Goal: Information Seeking & Learning: Find specific fact

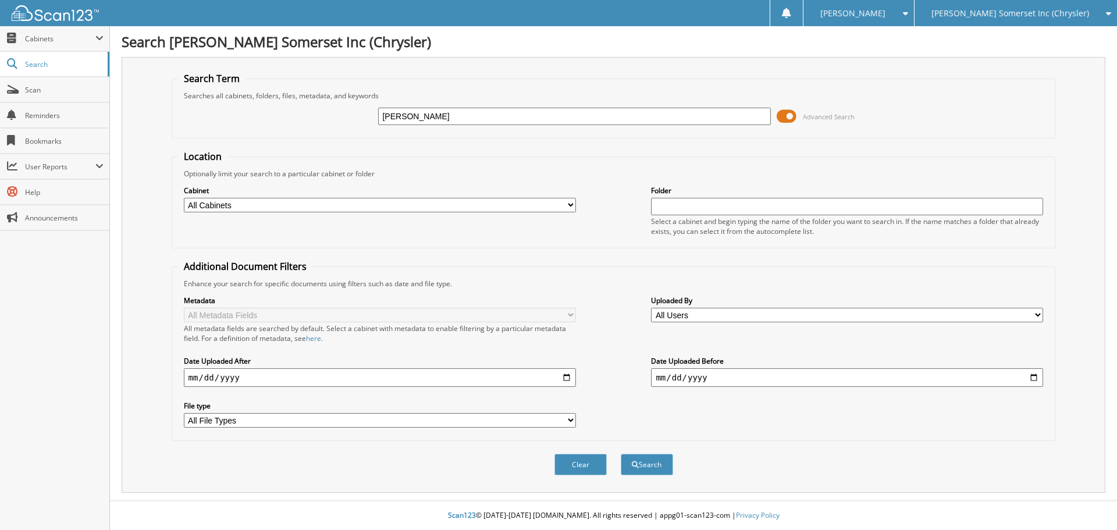
type input "ELLISON, SUSAN"
click at [620, 454] on button "Search" at bounding box center [646, 465] width 52 height 22
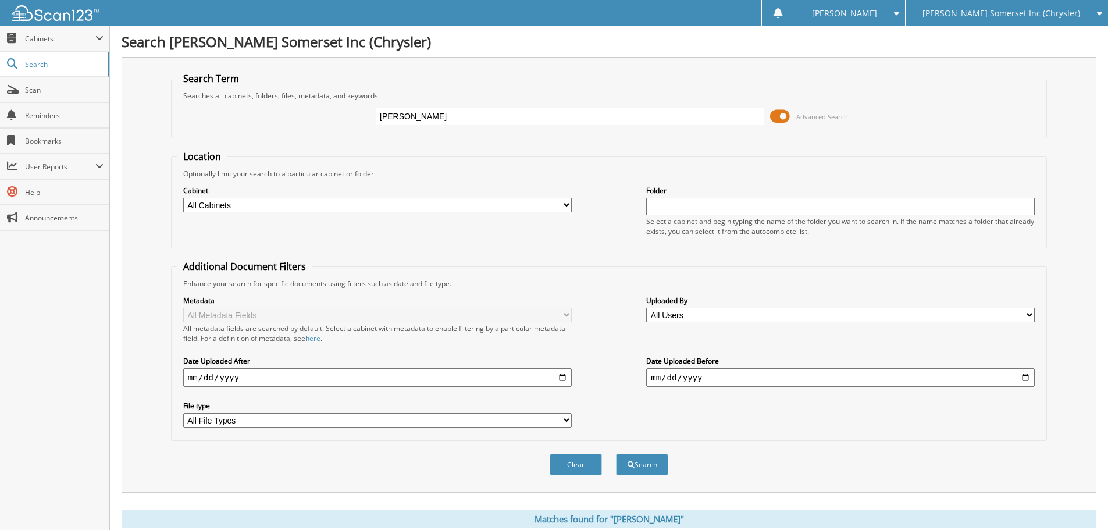
click at [616, 454] on button "Search" at bounding box center [642, 465] width 52 height 22
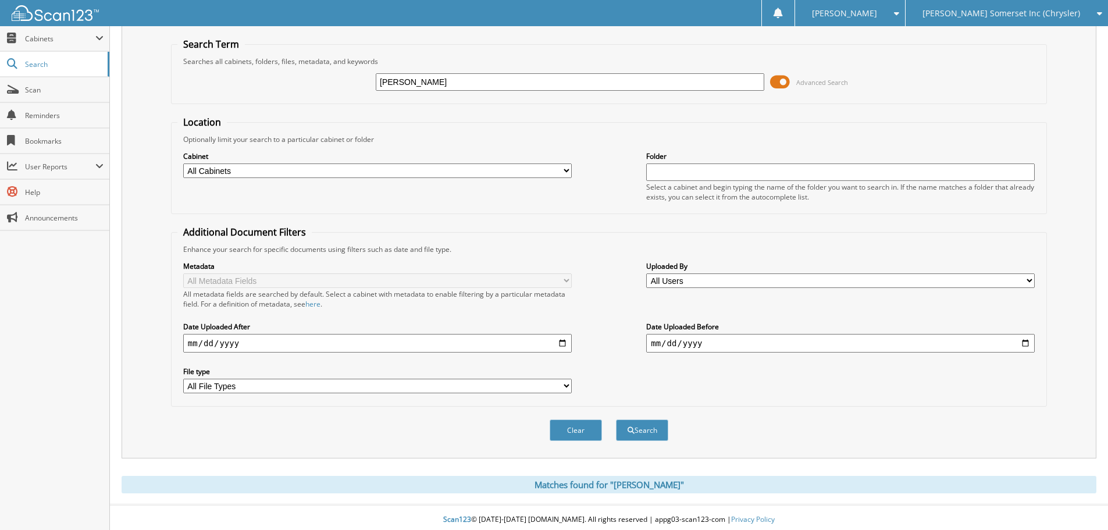
scroll to position [39, 0]
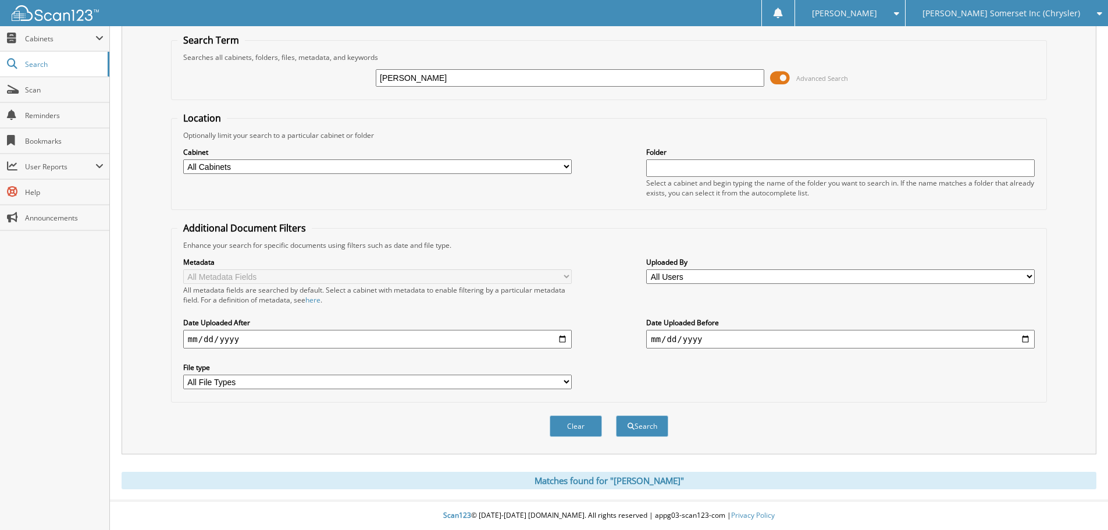
drag, startPoint x: 457, startPoint y: 73, endPoint x: 306, endPoint y: 127, distance: 160.6
click at [306, 127] on form "Search Term Searches all cabinets, folders, files, metadata, and keywords [PERS…" at bounding box center [609, 242] width 876 height 416
type input "SH495044"
click at [616, 415] on button "Search" at bounding box center [642, 426] width 52 height 22
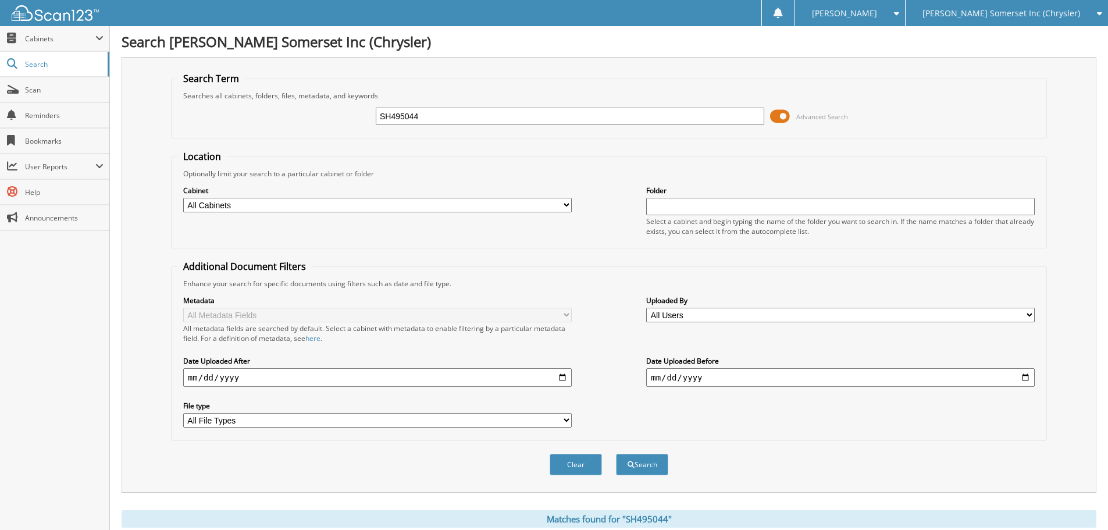
drag, startPoint x: 425, startPoint y: 121, endPoint x: 197, endPoint y: 118, distance: 228.6
click at [205, 118] on div "SH495044 Advanced Search" at bounding box center [608, 116] width 863 height 31
type input "EDDISON, BILLY"
click at [616, 454] on button "Search" at bounding box center [642, 465] width 52 height 22
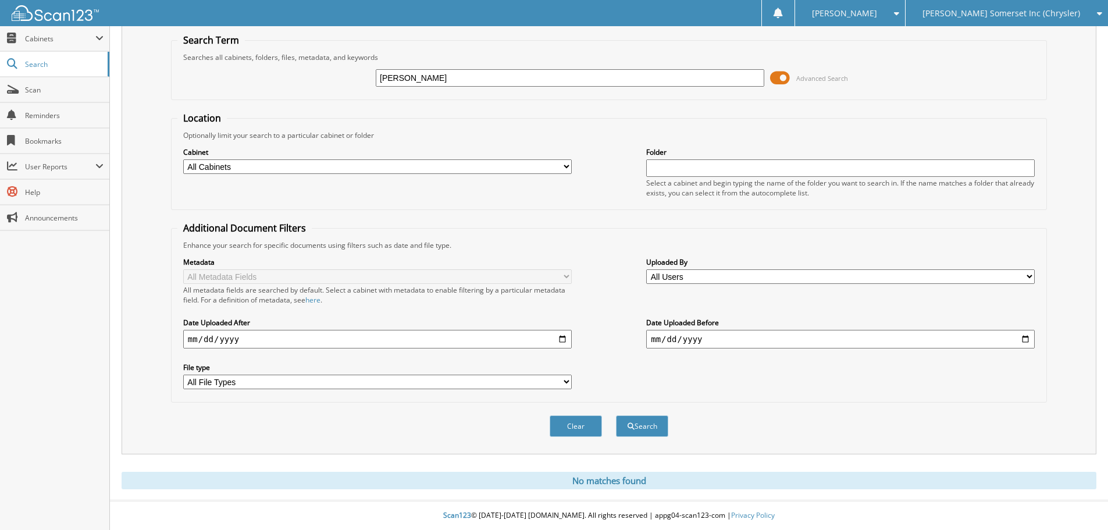
click at [395, 80] on input "[PERSON_NAME]" at bounding box center [570, 77] width 388 height 17
type input "[PERSON_NAME]"
click at [616, 415] on button "Search" at bounding box center [642, 426] width 52 height 22
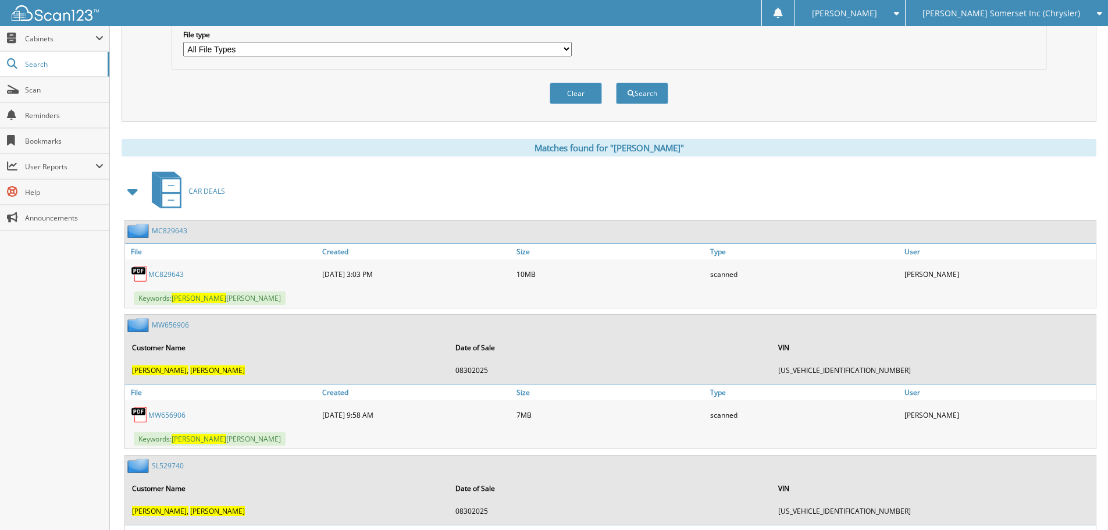
scroll to position [466, 0]
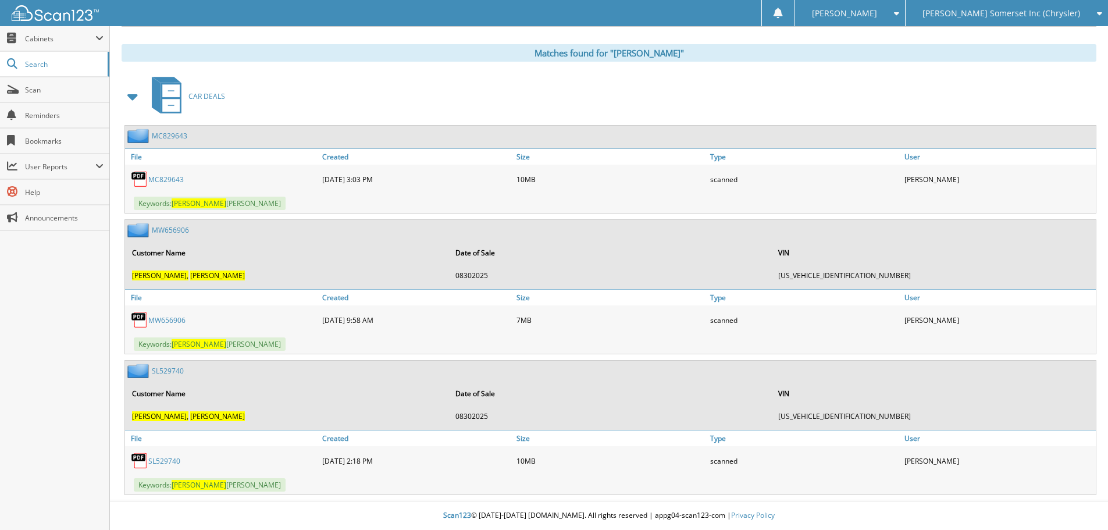
click at [165, 460] on link "SL529740" at bounding box center [164, 461] width 32 height 10
click at [49, 91] on span "Scan" at bounding box center [64, 90] width 79 height 10
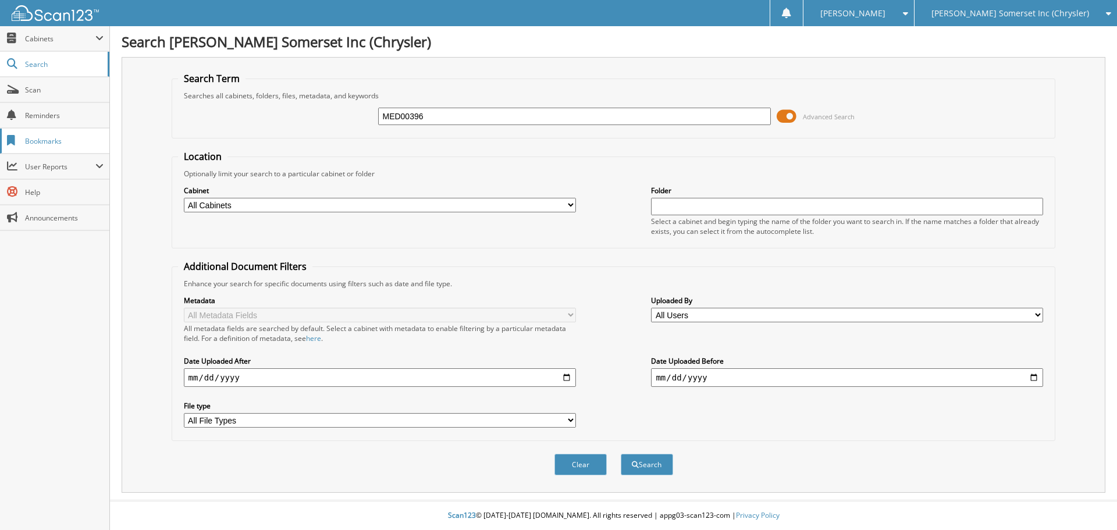
type input "MED00396"
click at [620, 454] on button "Search" at bounding box center [646, 465] width 52 height 22
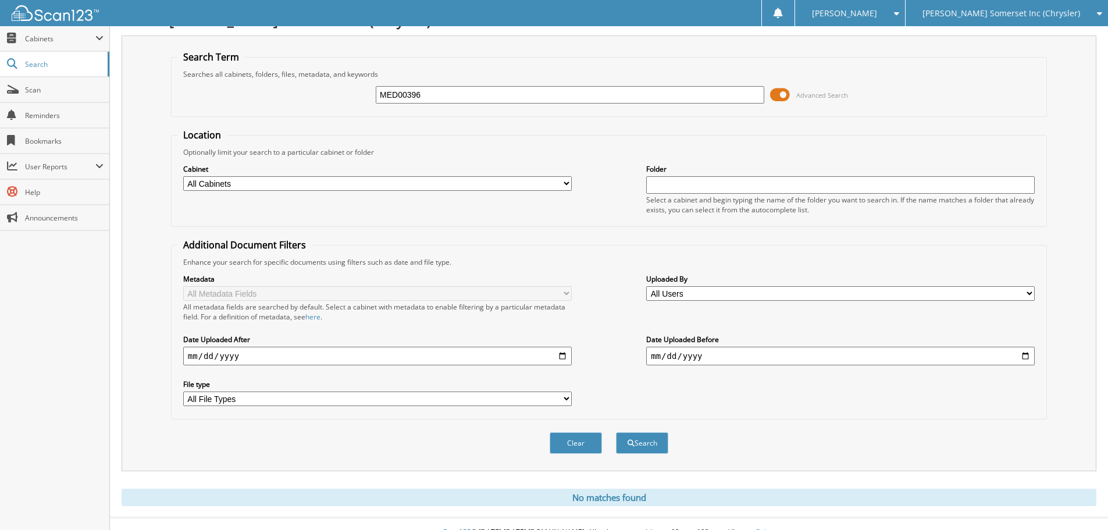
scroll to position [39, 0]
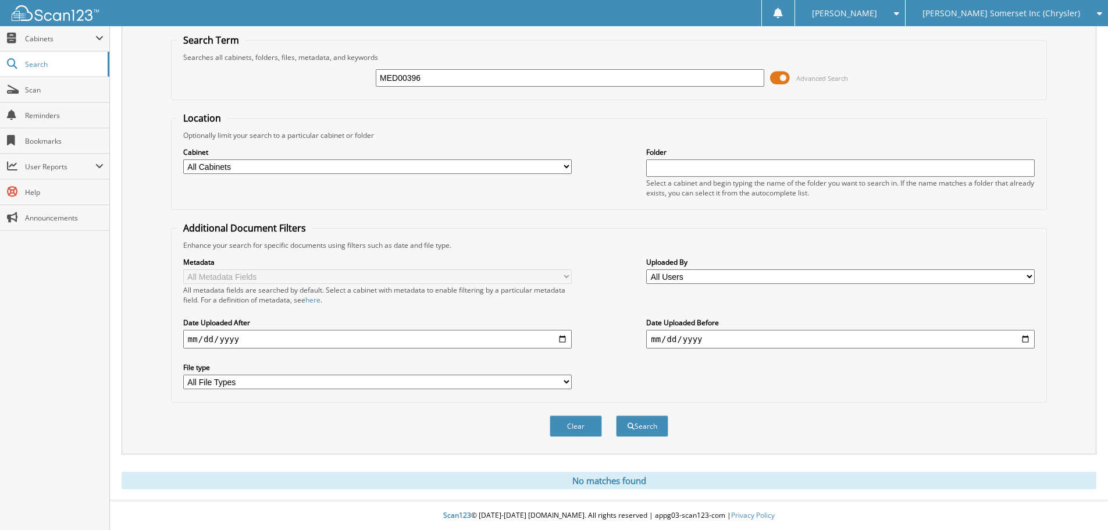
drag, startPoint x: 441, startPoint y: 76, endPoint x: 274, endPoint y: 44, distance: 169.3
click at [274, 44] on fieldset "Search Term Searches all cabinets, folders, files, metadata, and keywords MED00…" at bounding box center [609, 67] width 876 height 66
type input "[PERSON_NAME], M"
click at [616, 415] on button "Search" at bounding box center [642, 426] width 52 height 22
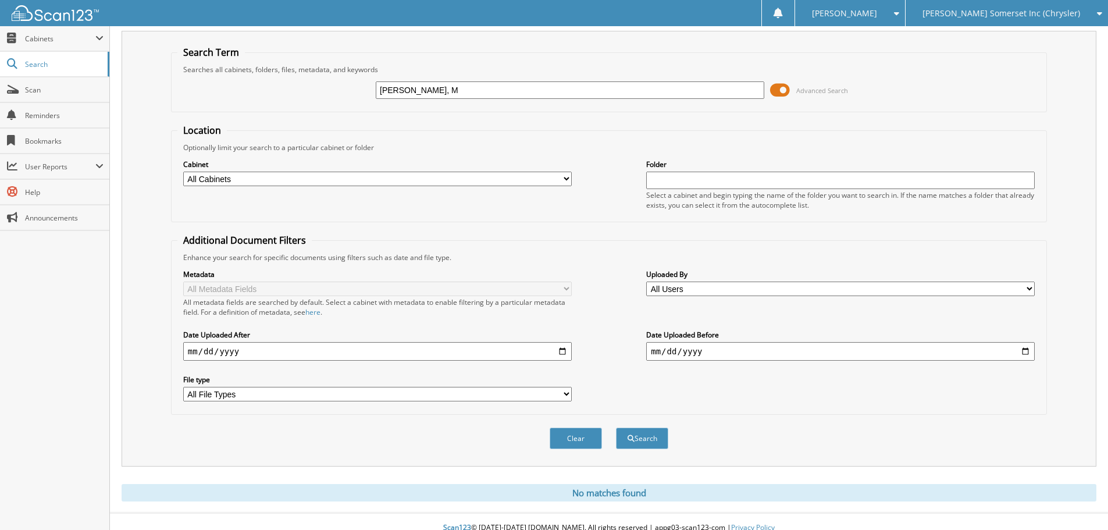
scroll to position [39, 0]
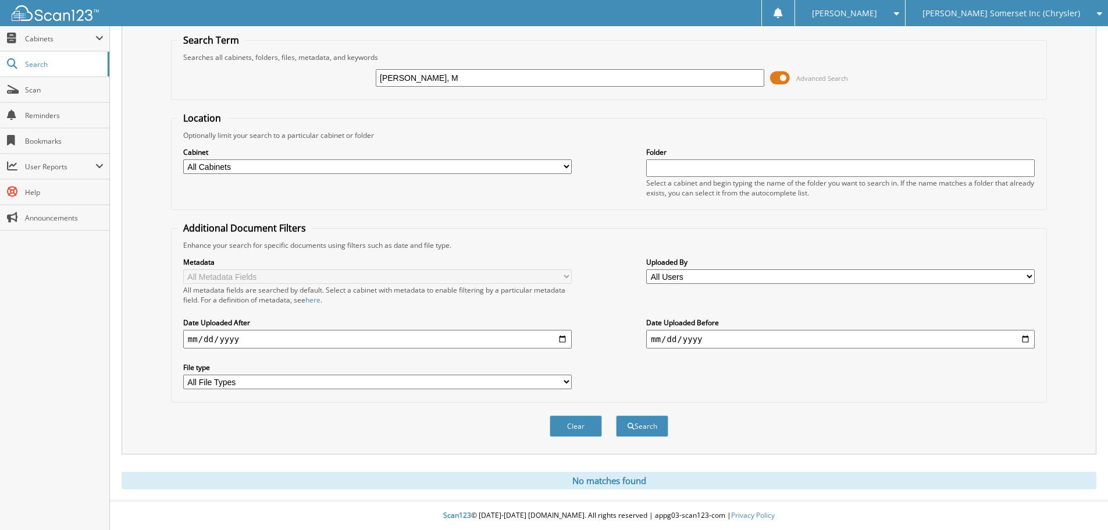
drag, startPoint x: 438, startPoint y: 77, endPoint x: 276, endPoint y: 40, distance: 165.9
click at [276, 40] on fieldset "Search Term Searches all cabinets, folders, files, metadata, and keywords COLLI…" at bounding box center [609, 67] width 876 height 66
type input "COLLINS"
click at [616, 415] on button "Search" at bounding box center [642, 426] width 52 height 22
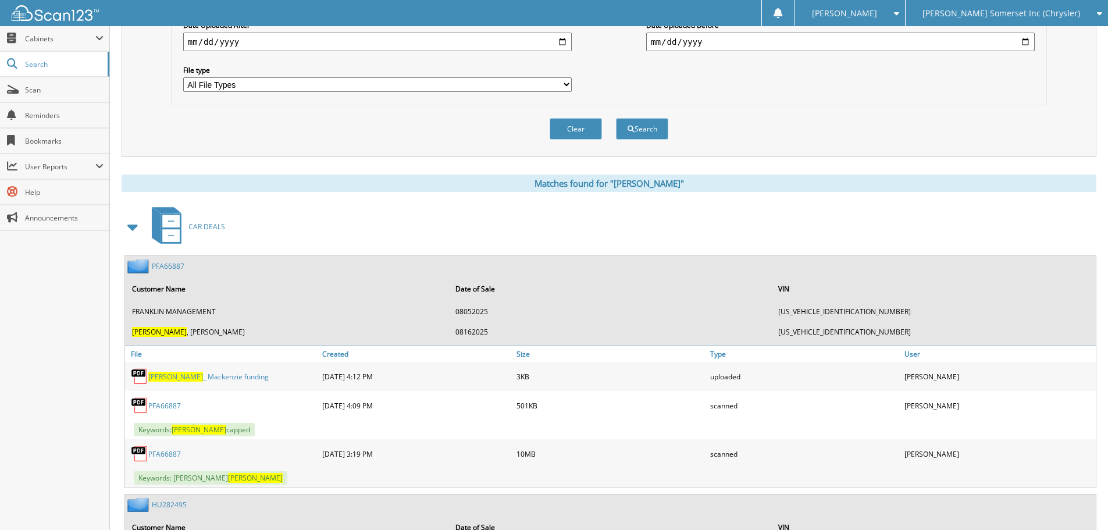
scroll to position [465, 0]
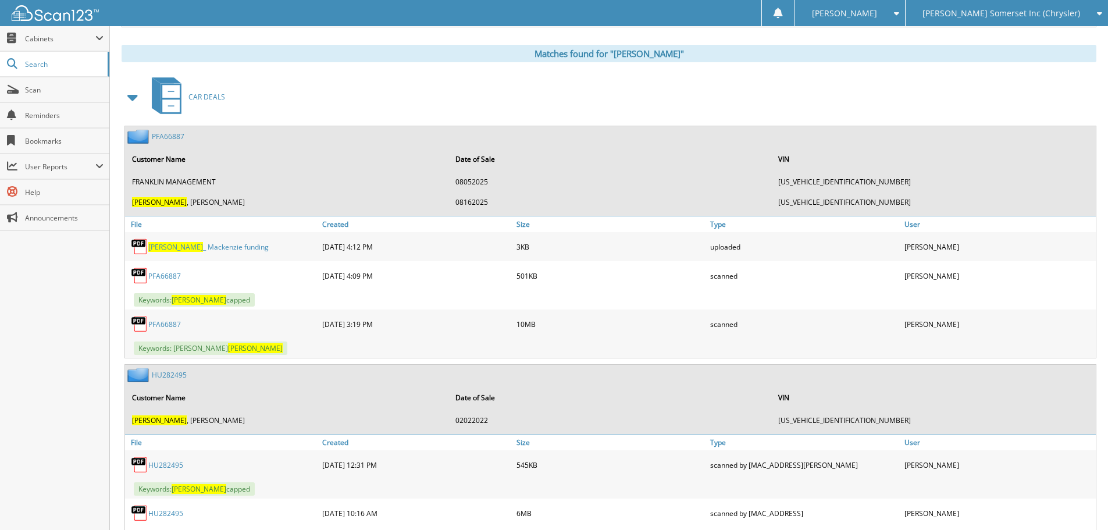
click at [177, 323] on link "PFA66887" at bounding box center [164, 324] width 33 height 10
click at [38, 92] on span "Scan" at bounding box center [64, 90] width 79 height 10
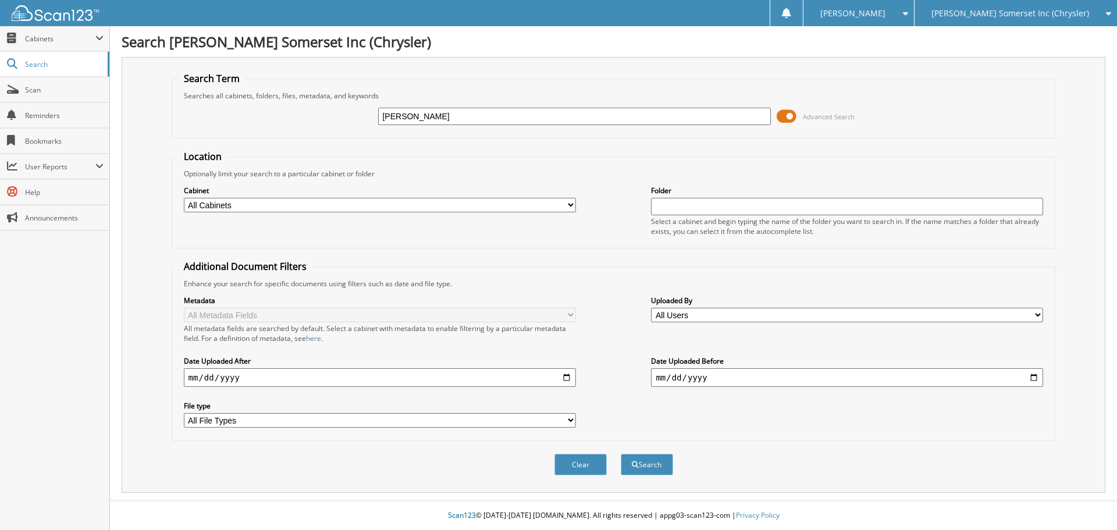
type input "[PERSON_NAME]"
click at [620, 454] on button "Search" at bounding box center [646, 465] width 52 height 22
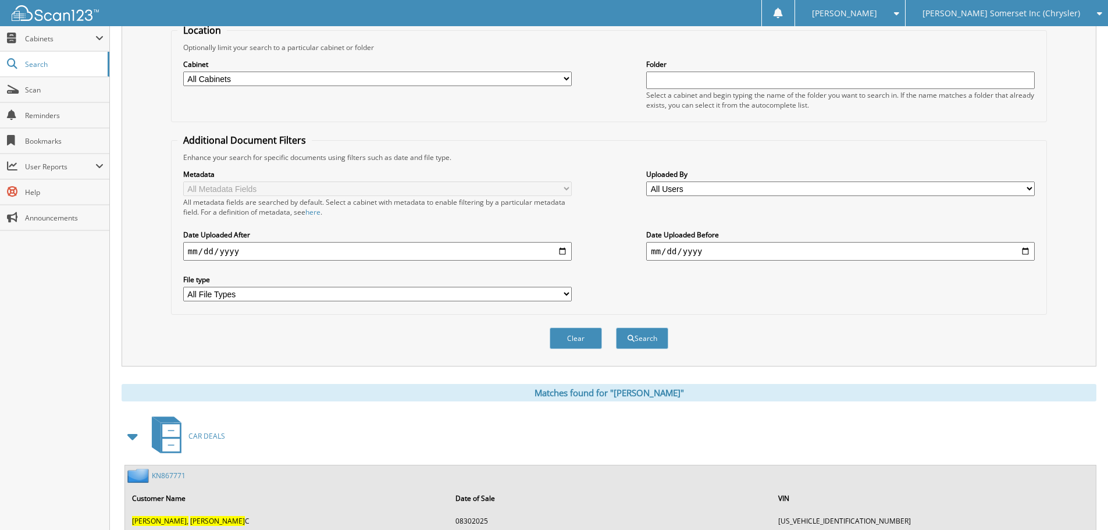
scroll to position [231, 0]
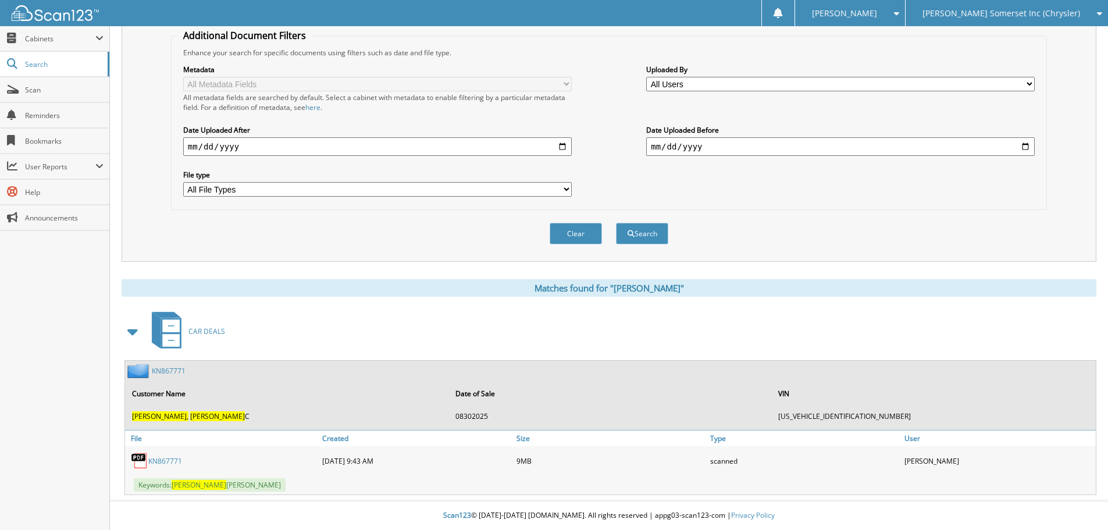
click at [165, 462] on link "KN867771" at bounding box center [165, 461] width 34 height 10
click at [72, 85] on span "Scan" at bounding box center [64, 90] width 79 height 10
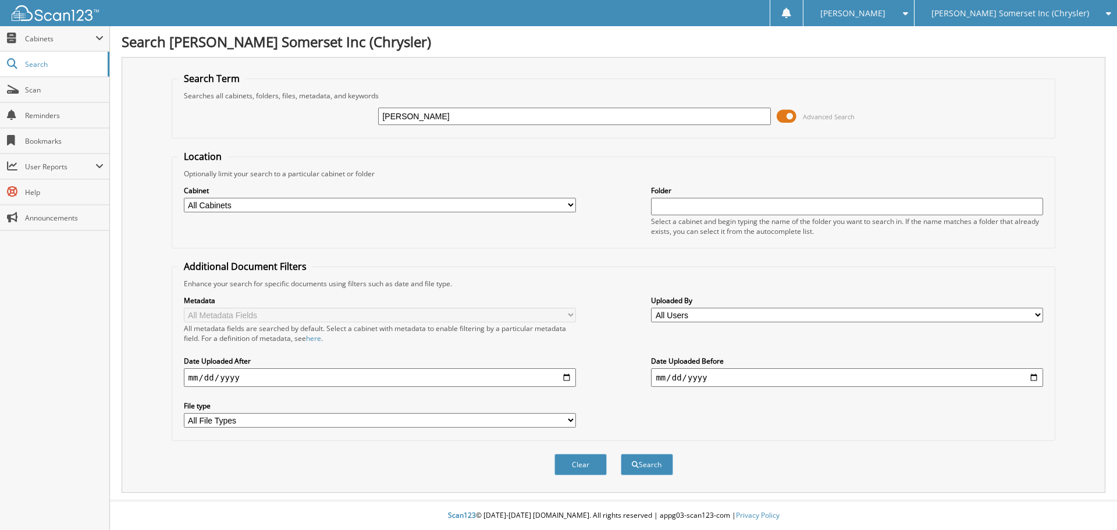
type input "[PERSON_NAME]"
click at [620, 454] on button "Search" at bounding box center [646, 465] width 52 height 22
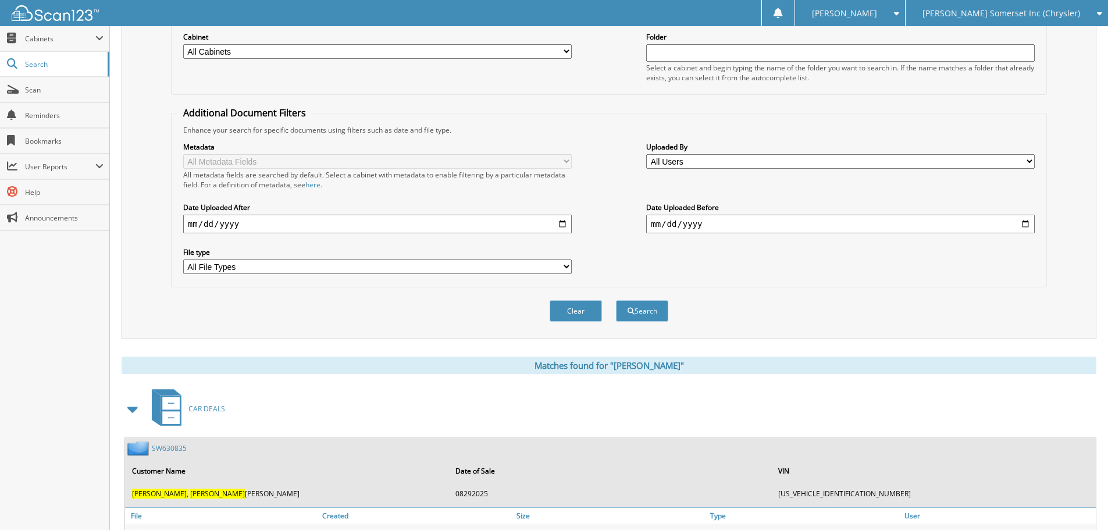
scroll to position [231, 0]
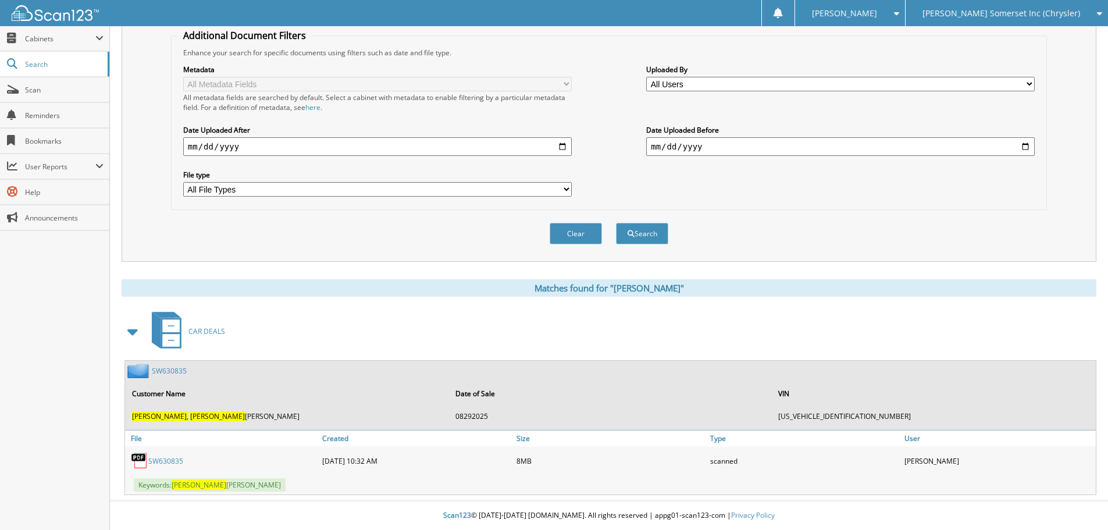
click at [165, 461] on link "SW630835" at bounding box center [165, 461] width 35 height 10
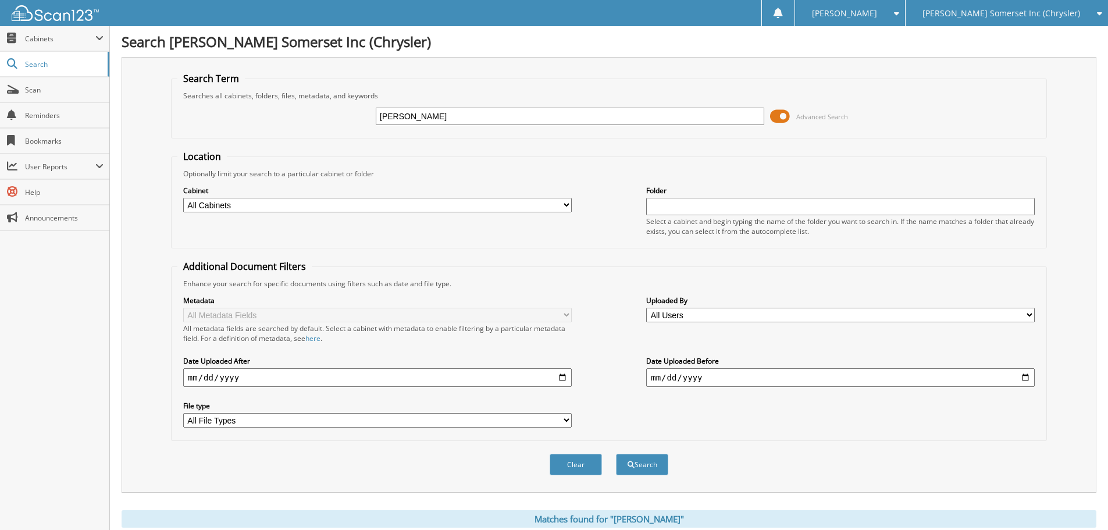
drag, startPoint x: 459, startPoint y: 115, endPoint x: 268, endPoint y: 113, distance: 191.3
click at [269, 113] on div "[PERSON_NAME] Advanced Search" at bounding box center [608, 116] width 863 height 31
type input "[PERSON_NAME], M"
click at [616, 454] on button "Search" at bounding box center [642, 465] width 52 height 22
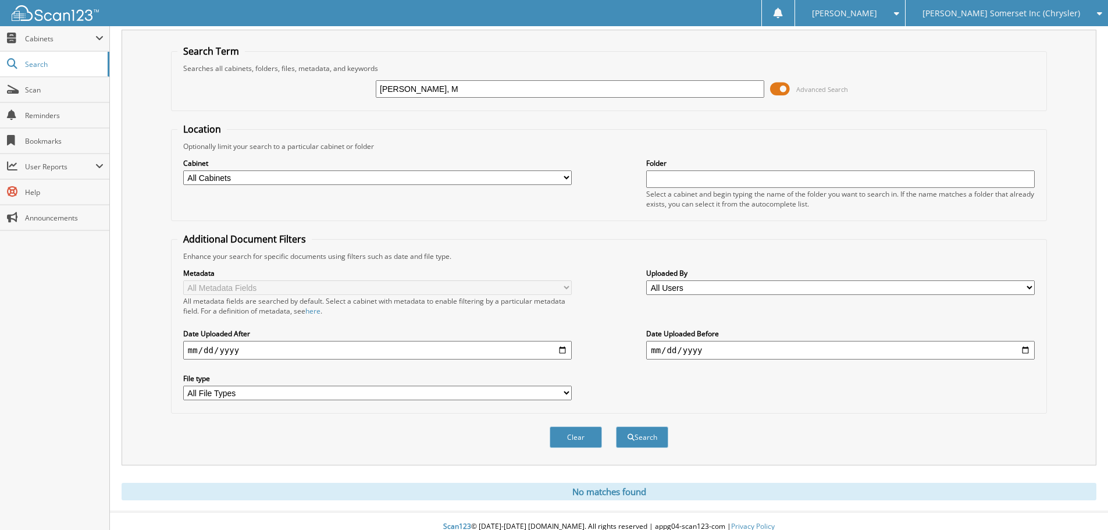
scroll to position [39, 0]
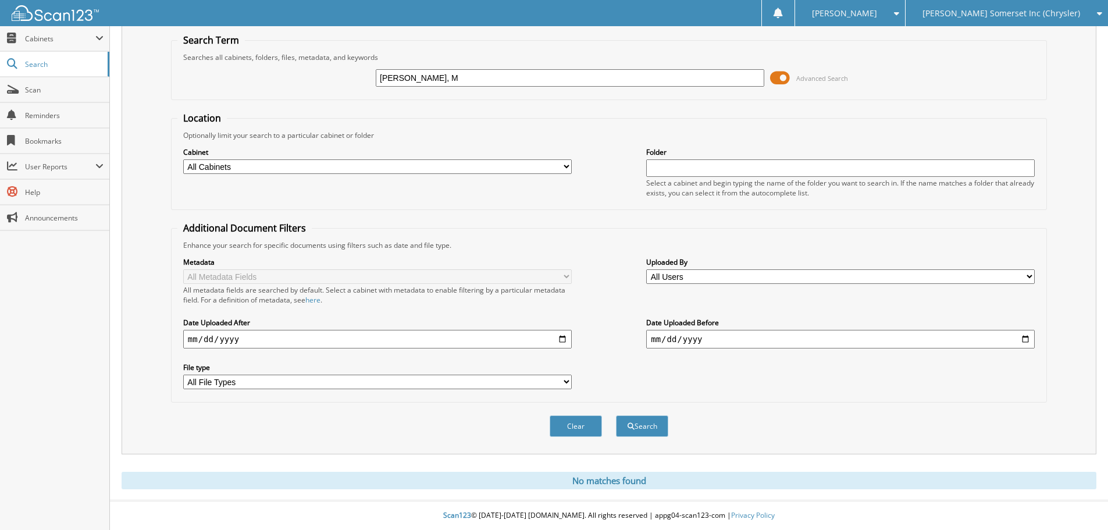
click at [448, 76] on input "BERGER, M" at bounding box center [570, 77] width 388 height 17
type input "[PERSON_NAME]"
click at [616, 415] on button "Search" at bounding box center [642, 426] width 52 height 22
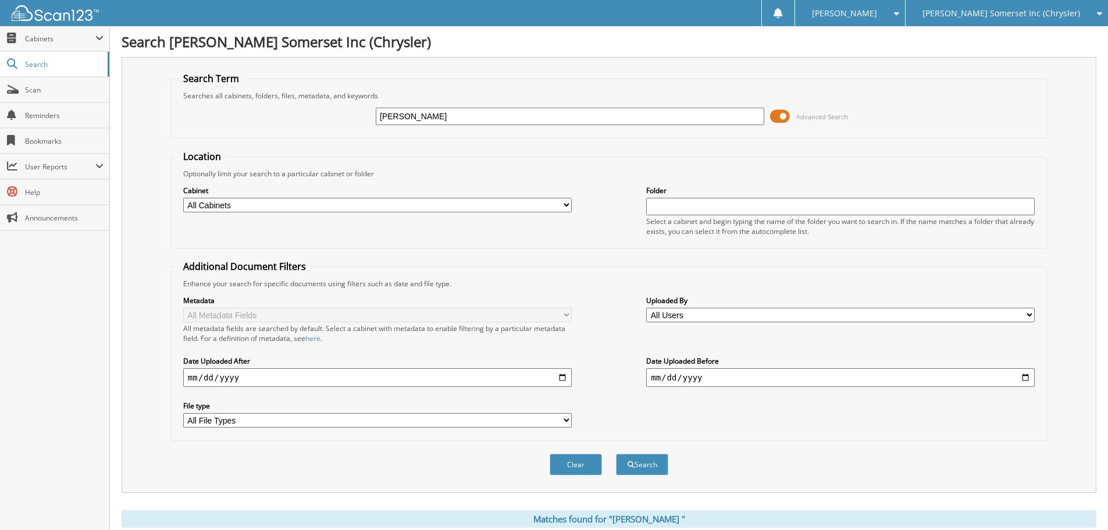
scroll to position [231, 0]
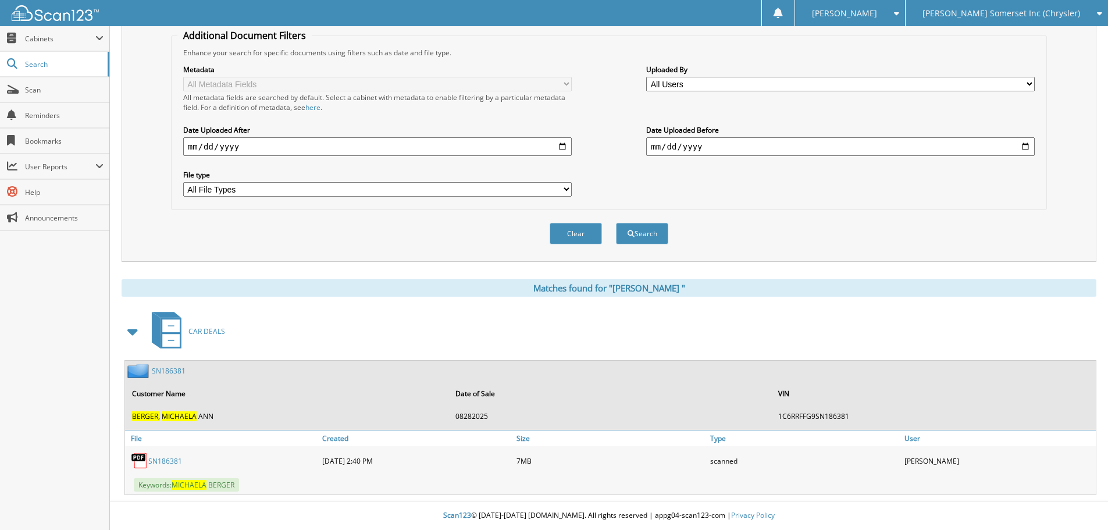
click at [165, 462] on link "S N 1 8 6 3 8 1" at bounding box center [165, 461] width 34 height 10
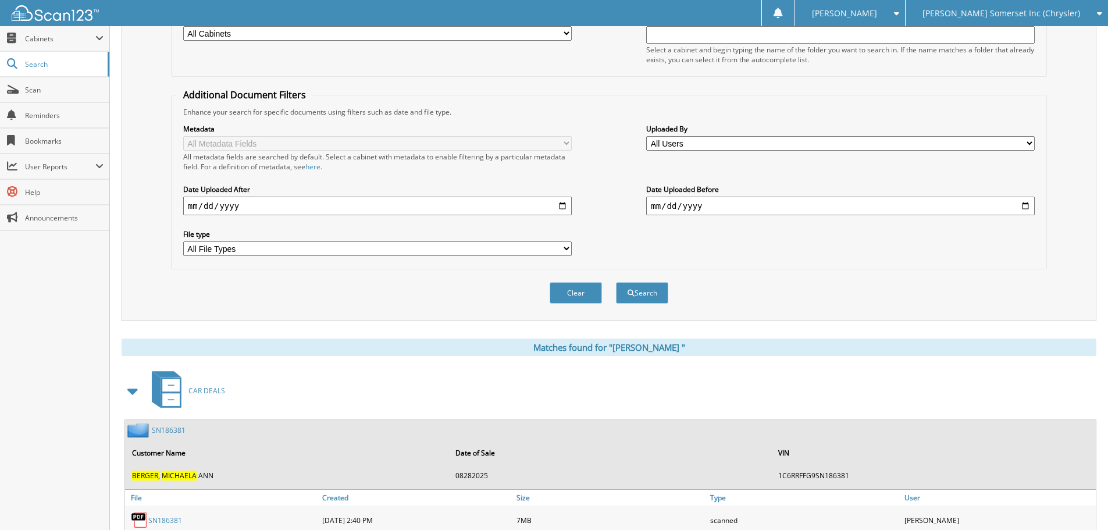
scroll to position [115, 0]
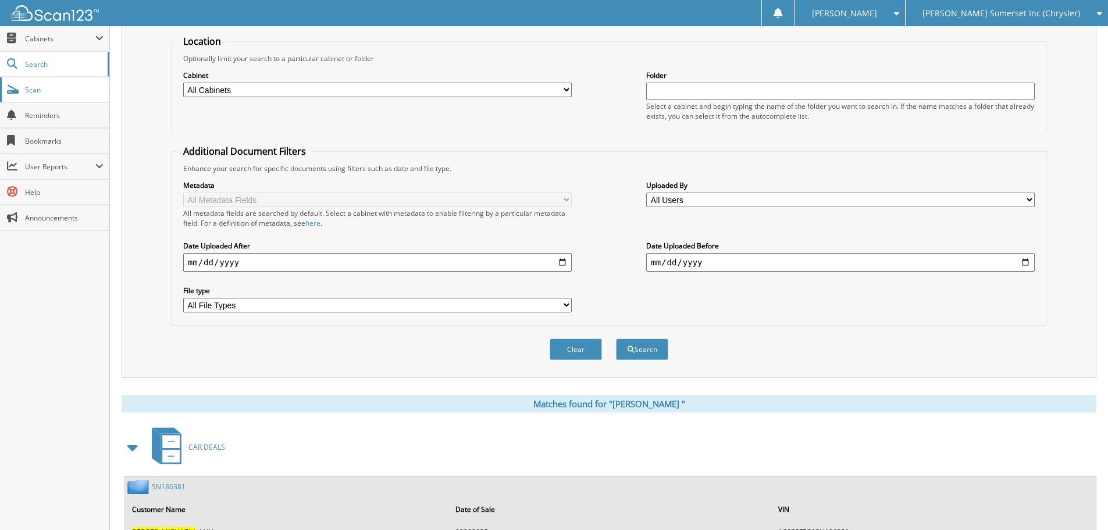
click at [45, 85] on span "Scan" at bounding box center [64, 90] width 79 height 10
